Goal: Information Seeking & Learning: Learn about a topic

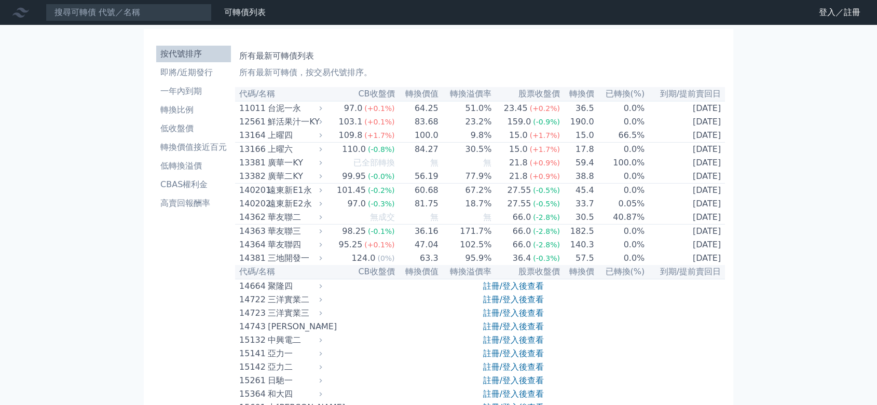
click at [535, 291] on link "註冊/登入後查看" at bounding box center [513, 286] width 61 height 10
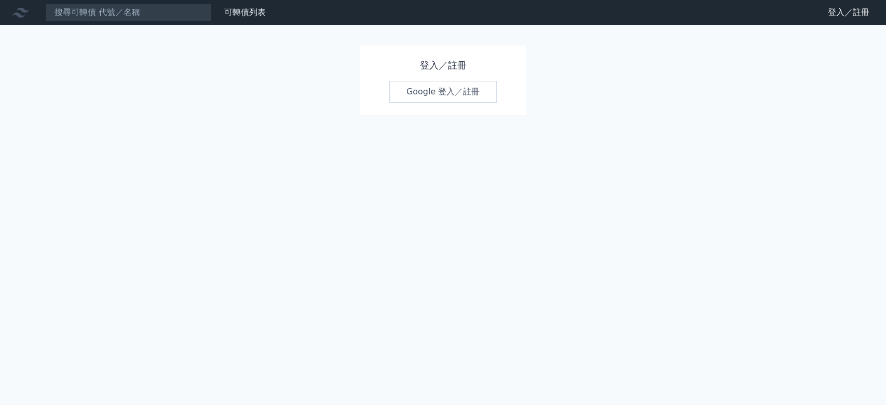
click at [471, 97] on link "Google 登入／註冊" at bounding box center [443, 92] width 108 height 22
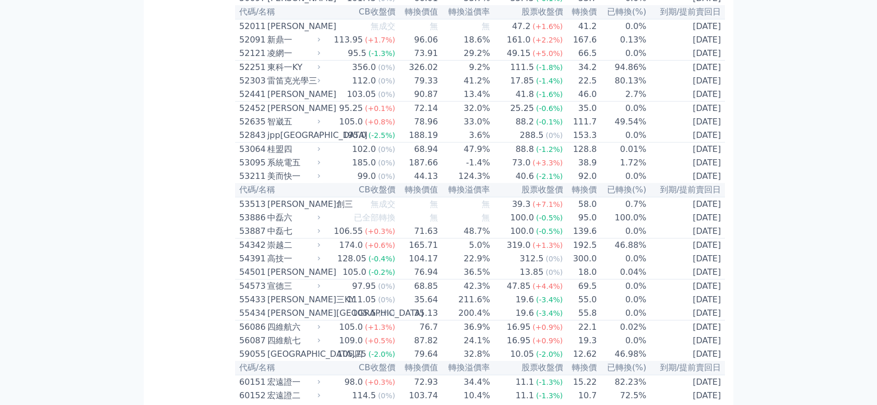
scroll to position [3285, 0]
